Goal: Navigation & Orientation: Find specific page/section

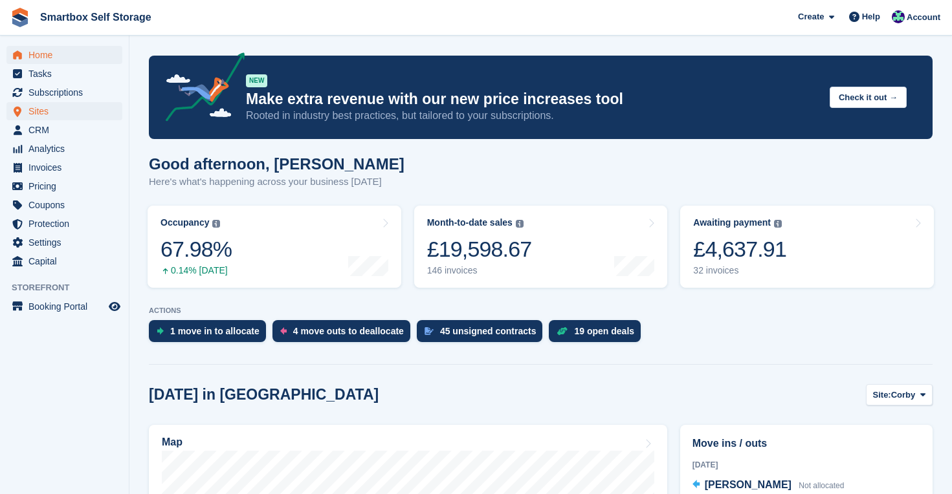
click at [39, 111] on span "Sites" at bounding box center [67, 111] width 78 height 18
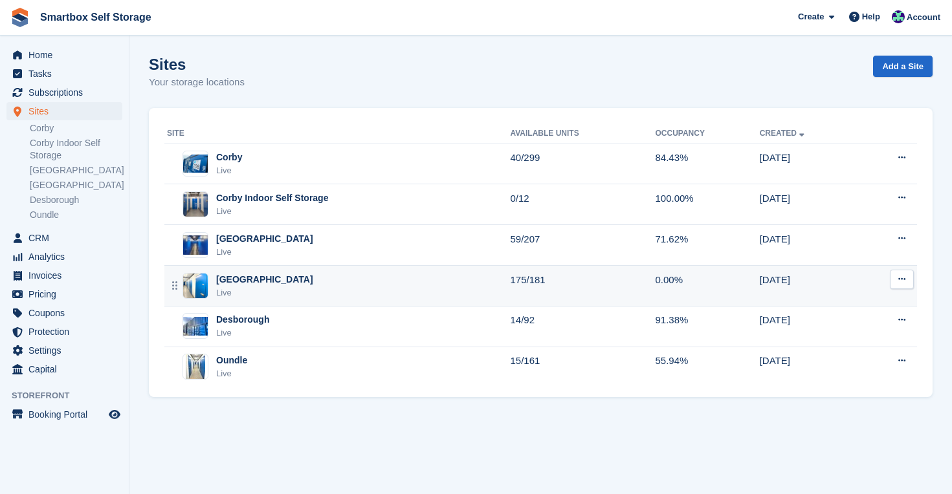
click at [247, 283] on div "[GEOGRAPHIC_DATA]" at bounding box center [264, 280] width 97 height 14
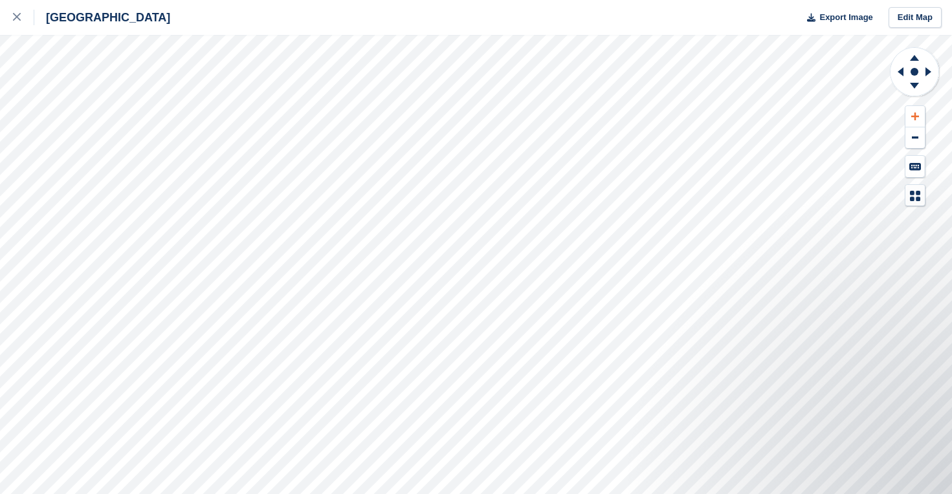
click at [917, 113] on icon at bounding box center [915, 116] width 8 height 9
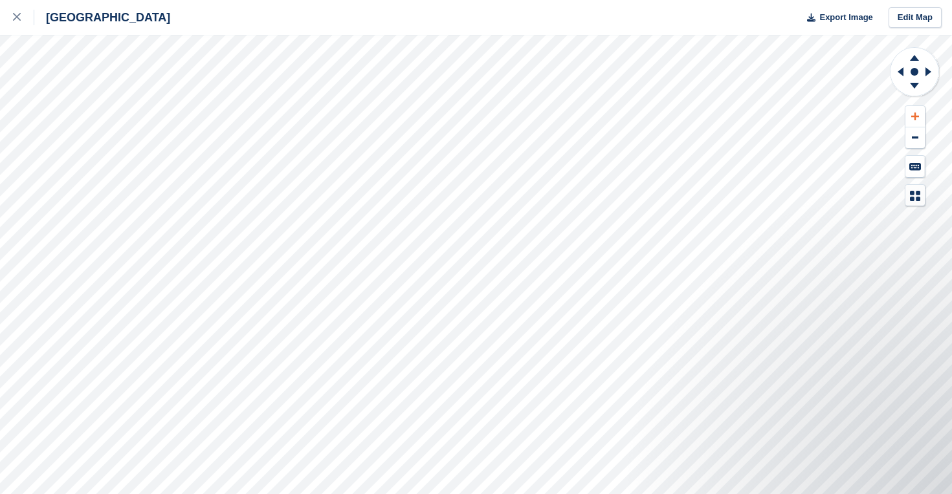
click at [917, 113] on icon at bounding box center [915, 116] width 8 height 9
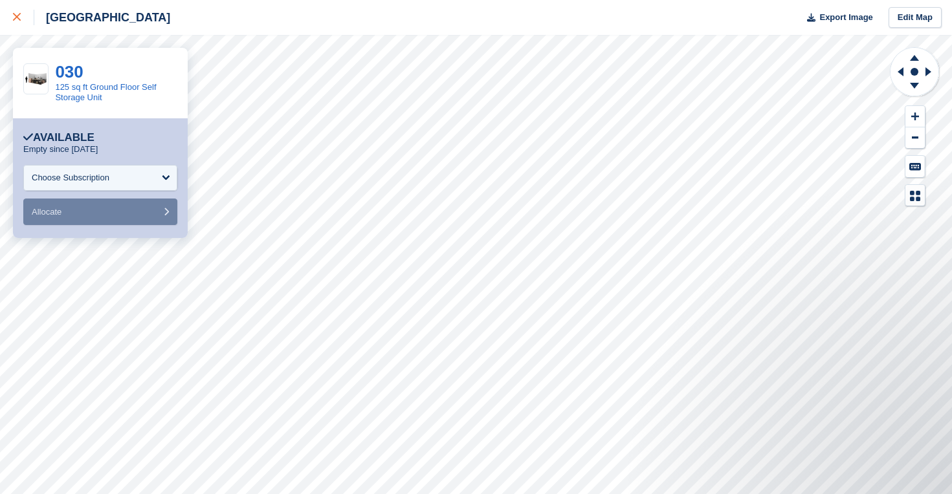
click at [16, 12] on div at bounding box center [23, 18] width 21 height 16
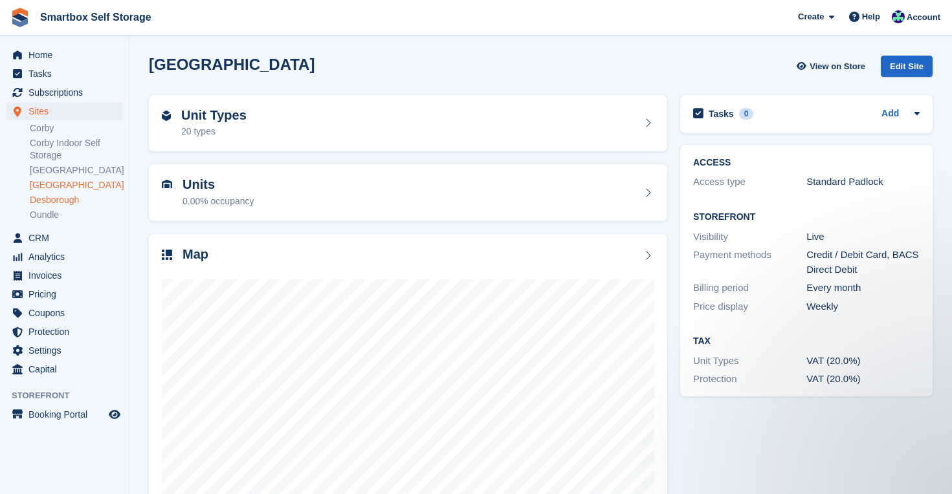
click at [56, 196] on link "Desborough" at bounding box center [76, 200] width 92 height 12
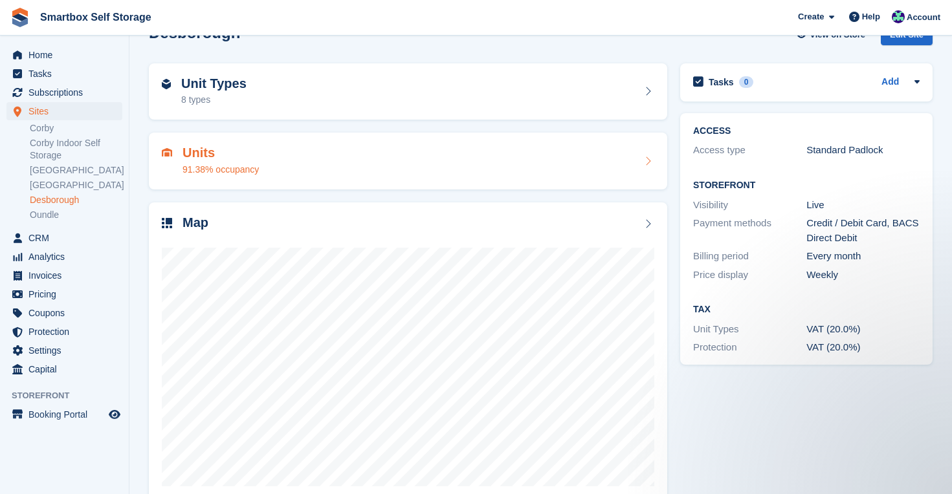
scroll to position [20, 0]
